Goal: Navigation & Orientation: Find specific page/section

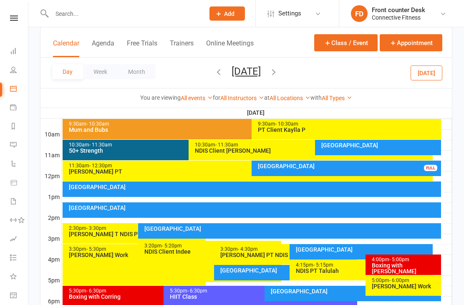
scroll to position [248, 0]
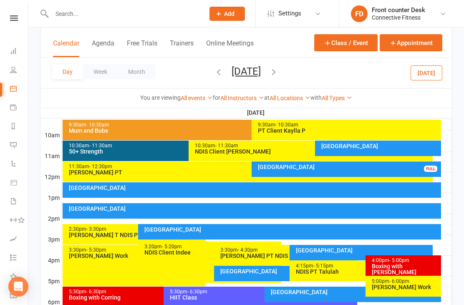
click at [294, 192] on div "[GEOGRAPHIC_DATA]" at bounding box center [252, 189] width 379 height 15
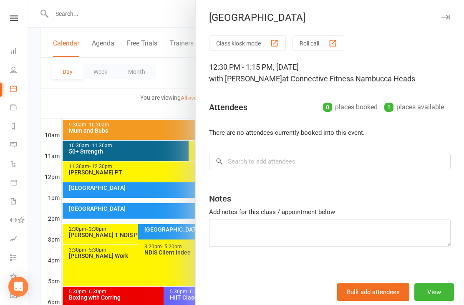
click at [154, 192] on div at bounding box center [246, 152] width 436 height 305
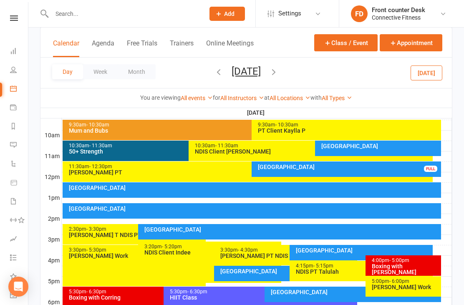
click at [175, 213] on div "[GEOGRAPHIC_DATA]" at bounding box center [252, 210] width 379 height 15
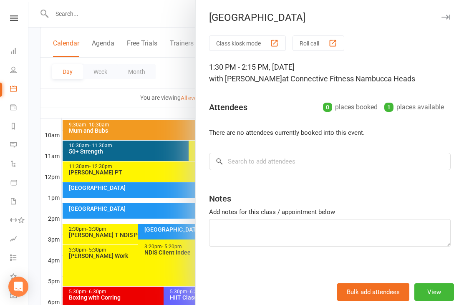
click at [163, 207] on div at bounding box center [246, 152] width 436 height 305
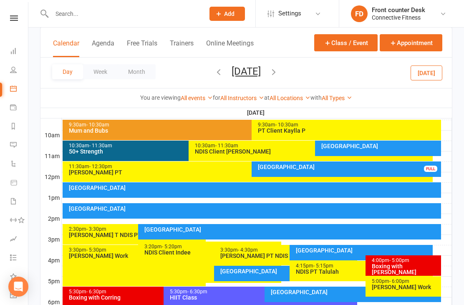
click at [8, 56] on li "Dashboard" at bounding box center [14, 52] width 28 height 19
click at [14, 52] on icon at bounding box center [13, 51] width 7 height 7
